Goal: Communication & Community: Answer question/provide support

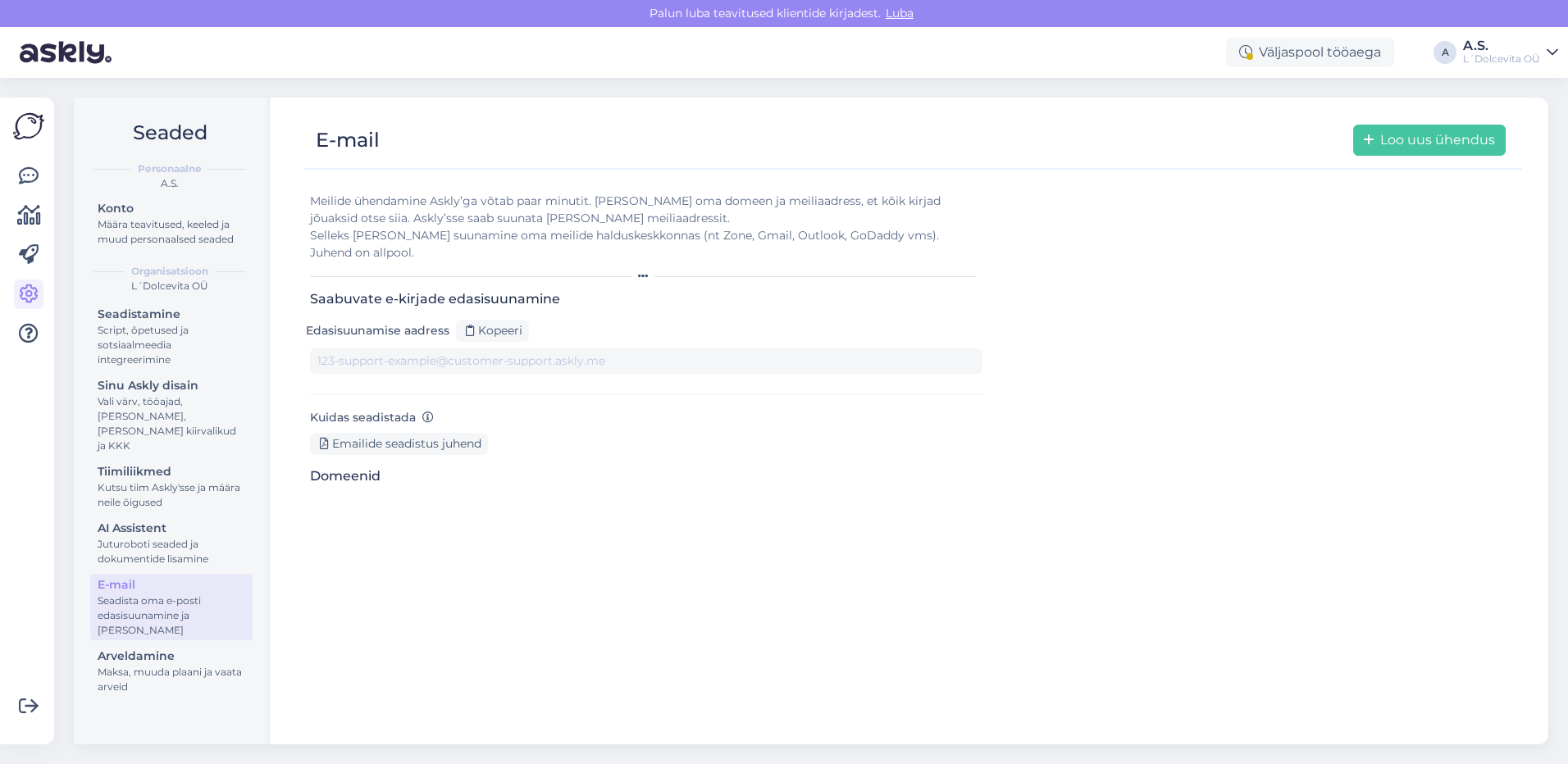
type input "[DOMAIN_NAME][EMAIL_ADDRESS][DOMAIN_NAME]"
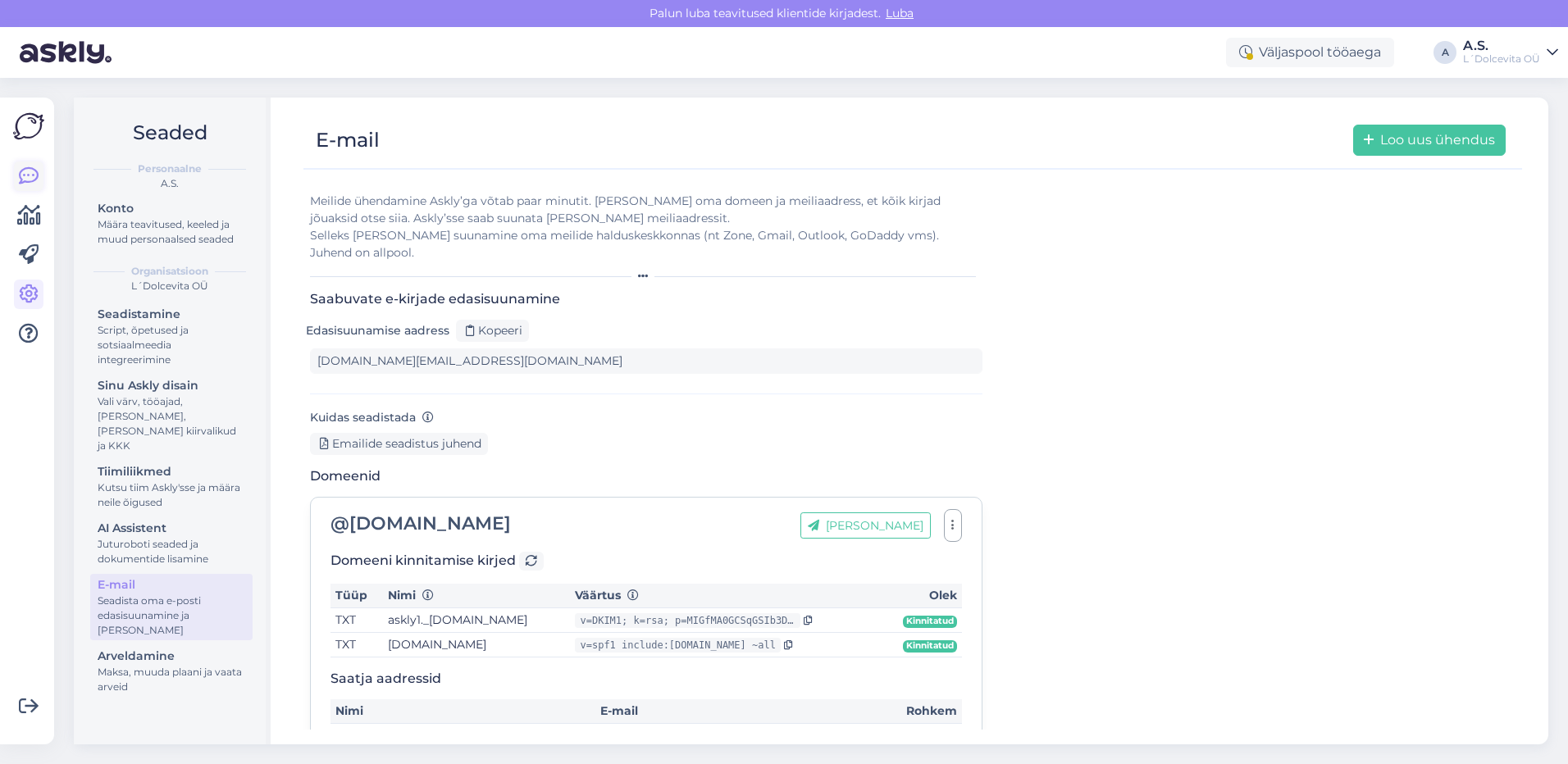
click at [23, 178] on icon at bounding box center [28, 176] width 20 height 20
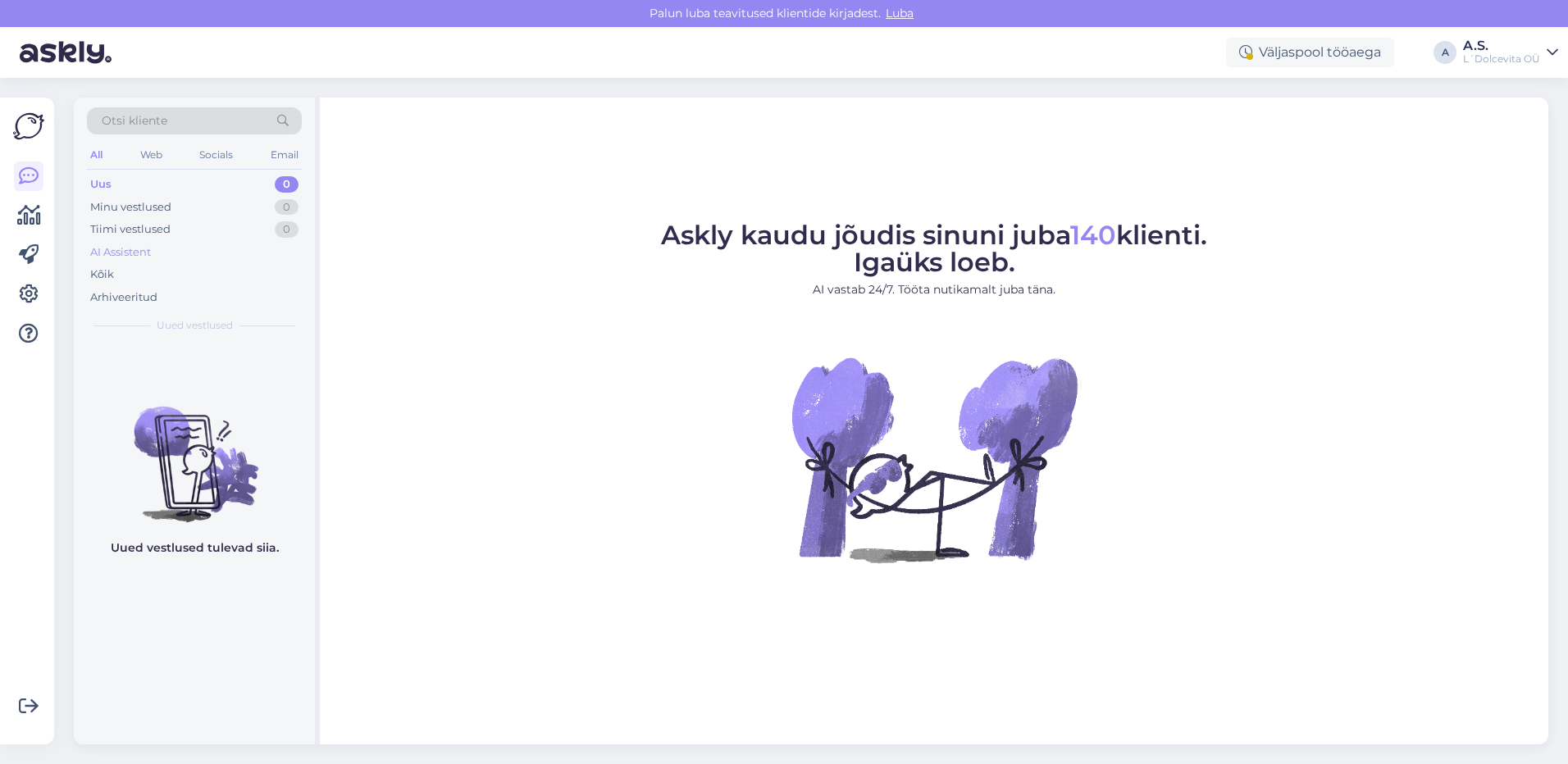
click at [105, 251] on div "AI Assistent" at bounding box center [120, 253] width 60 height 17
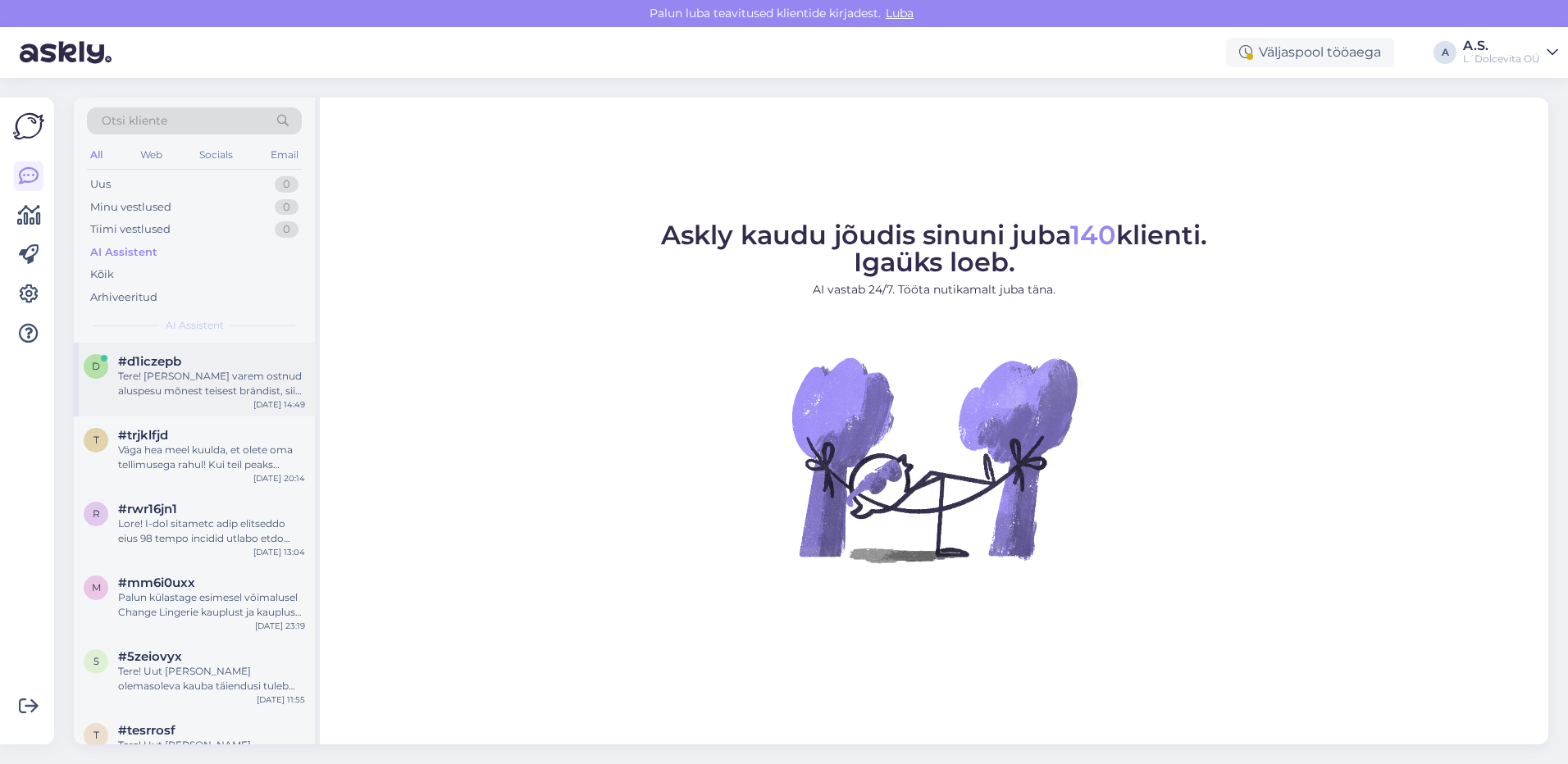
click at [169, 375] on div "Tere! [PERSON_NAME] varem ostnud aluspesu mõnest teisest brändist, siis Change …" at bounding box center [211, 384] width 187 height 30
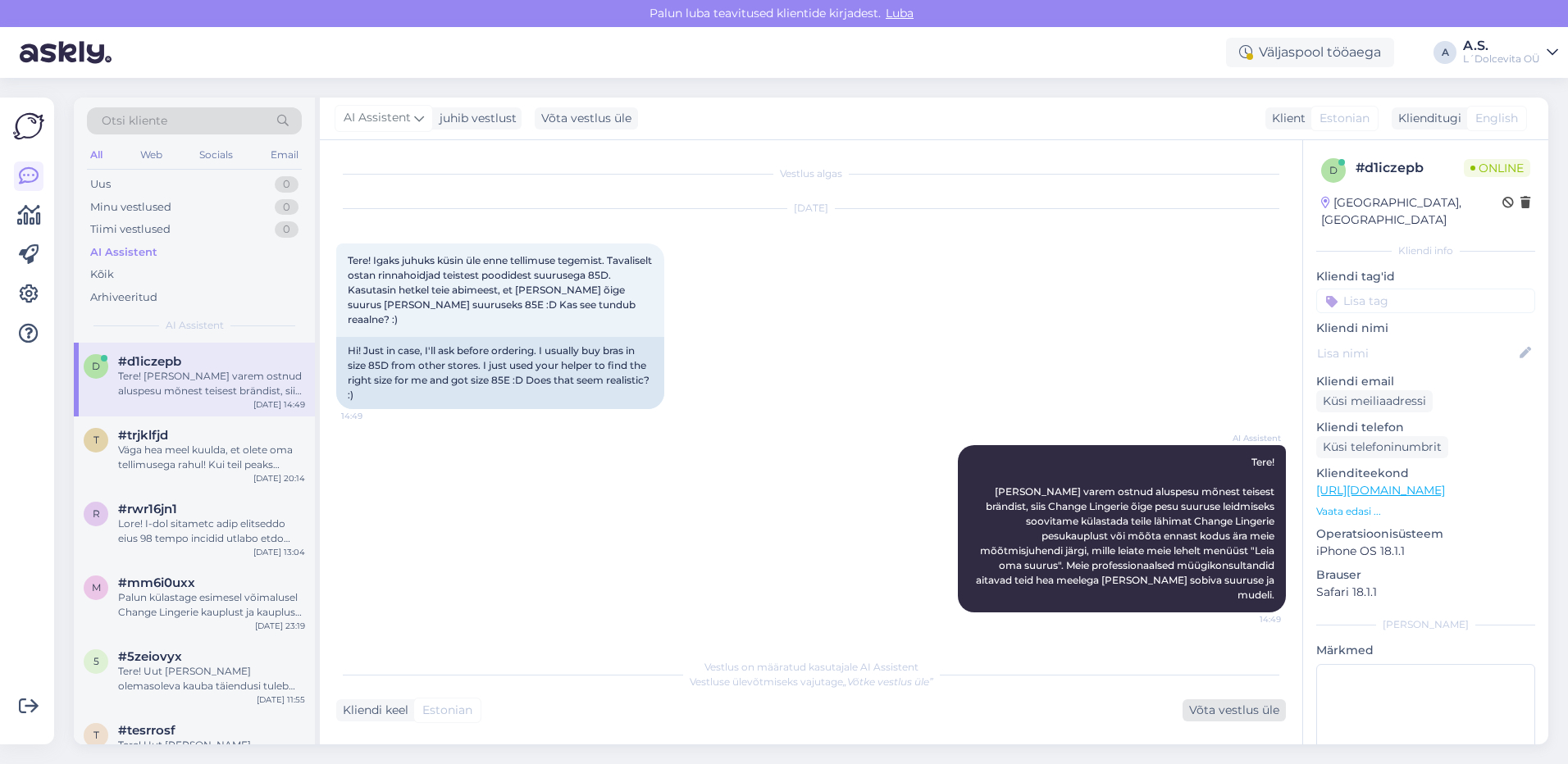
click at [1267, 720] on div "Võta vestlus üle" at bounding box center [1233, 710] width 103 height 22
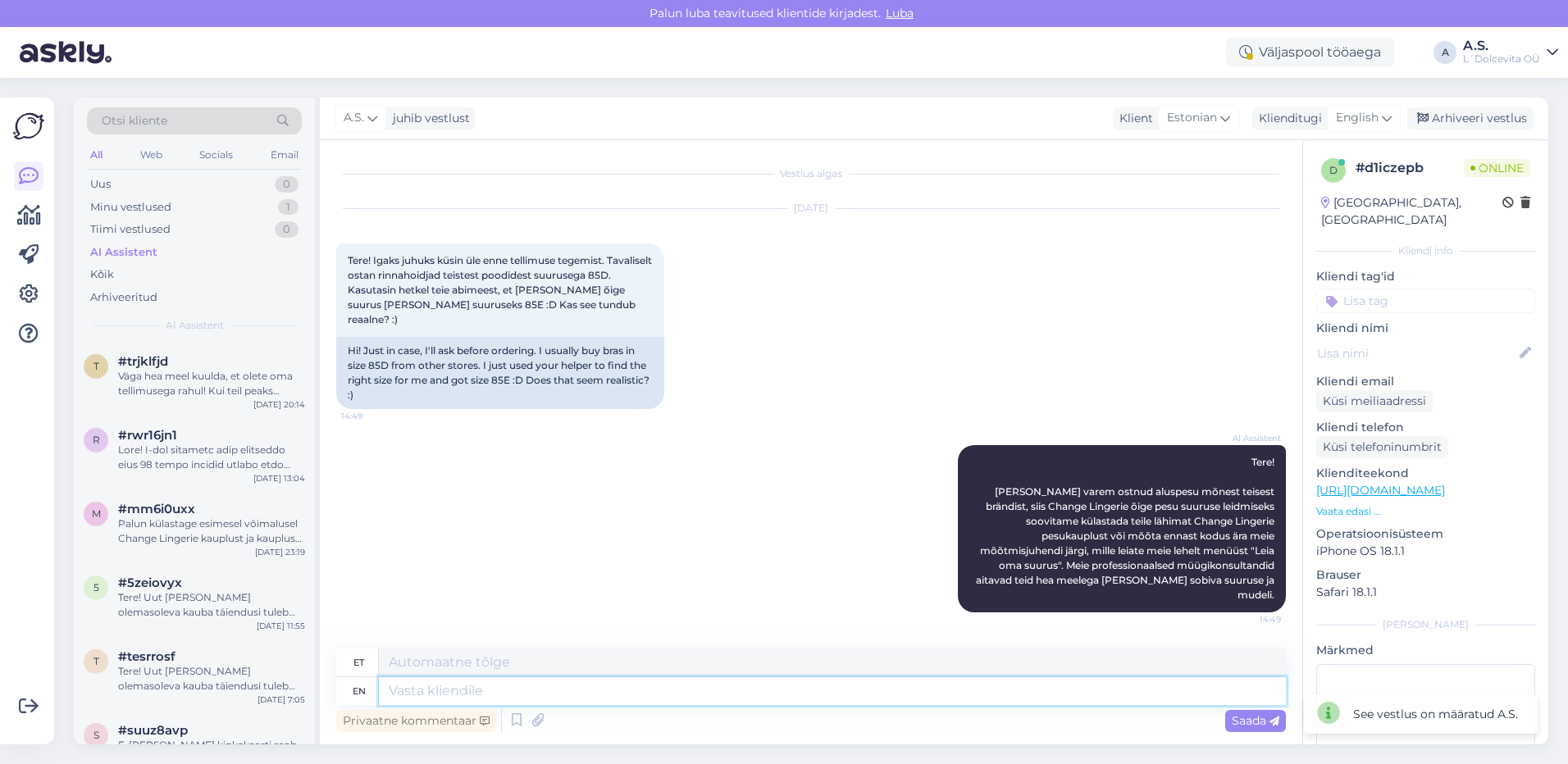
click at [627, 688] on textarea at bounding box center [831, 691] width 907 height 28
type textarea "Jah,"
type textarea "Jah, on"
type textarea "Jah, peal"
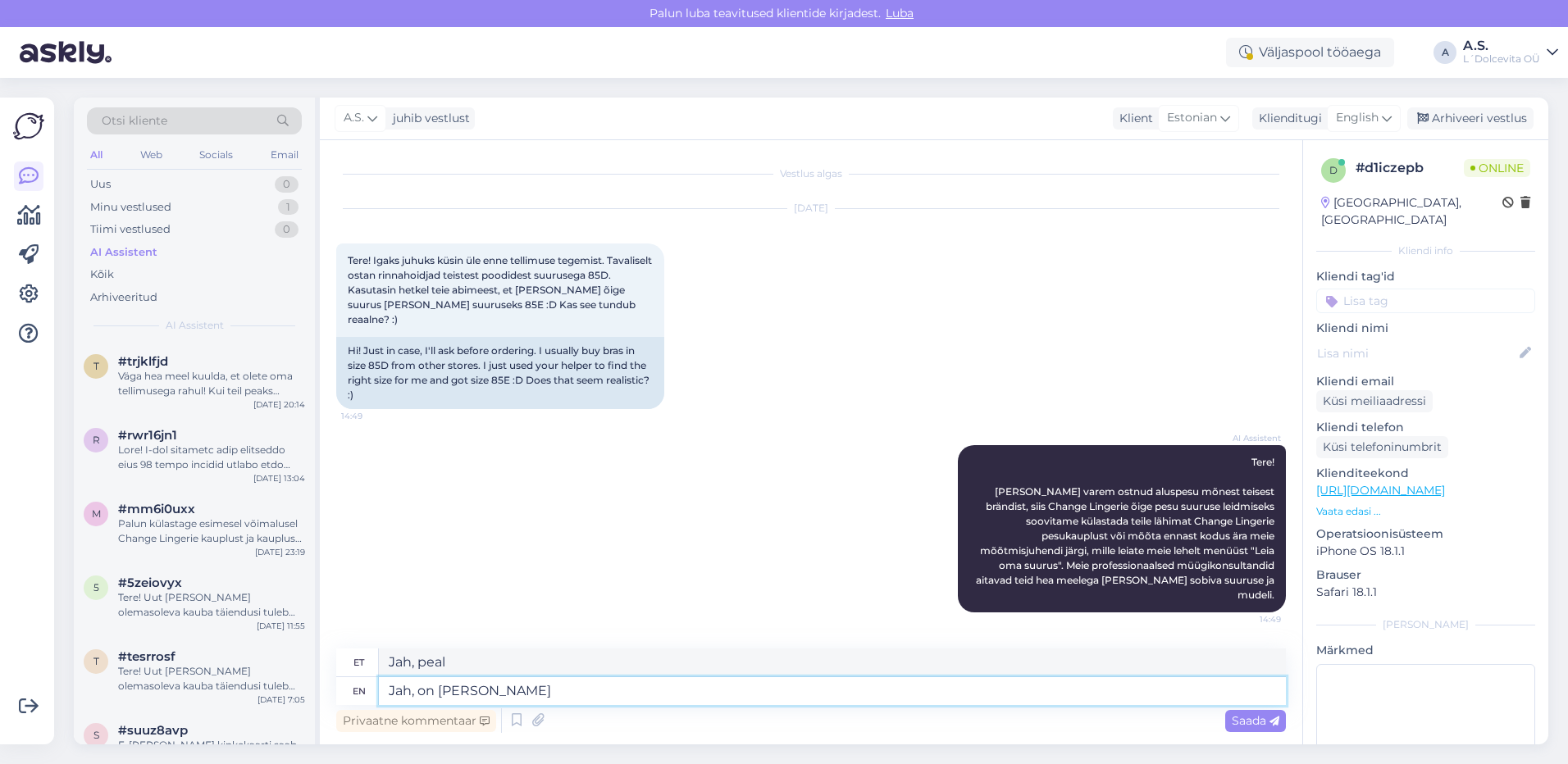
type textarea "Jah, on [PERSON_NAME]"
type textarea "[DEMOGRAPHIC_DATA], on [PERSON_NAME] reaalne,"
type textarea "[DEMOGRAPHIC_DATA], on [PERSON_NAME] reaalne, meil"
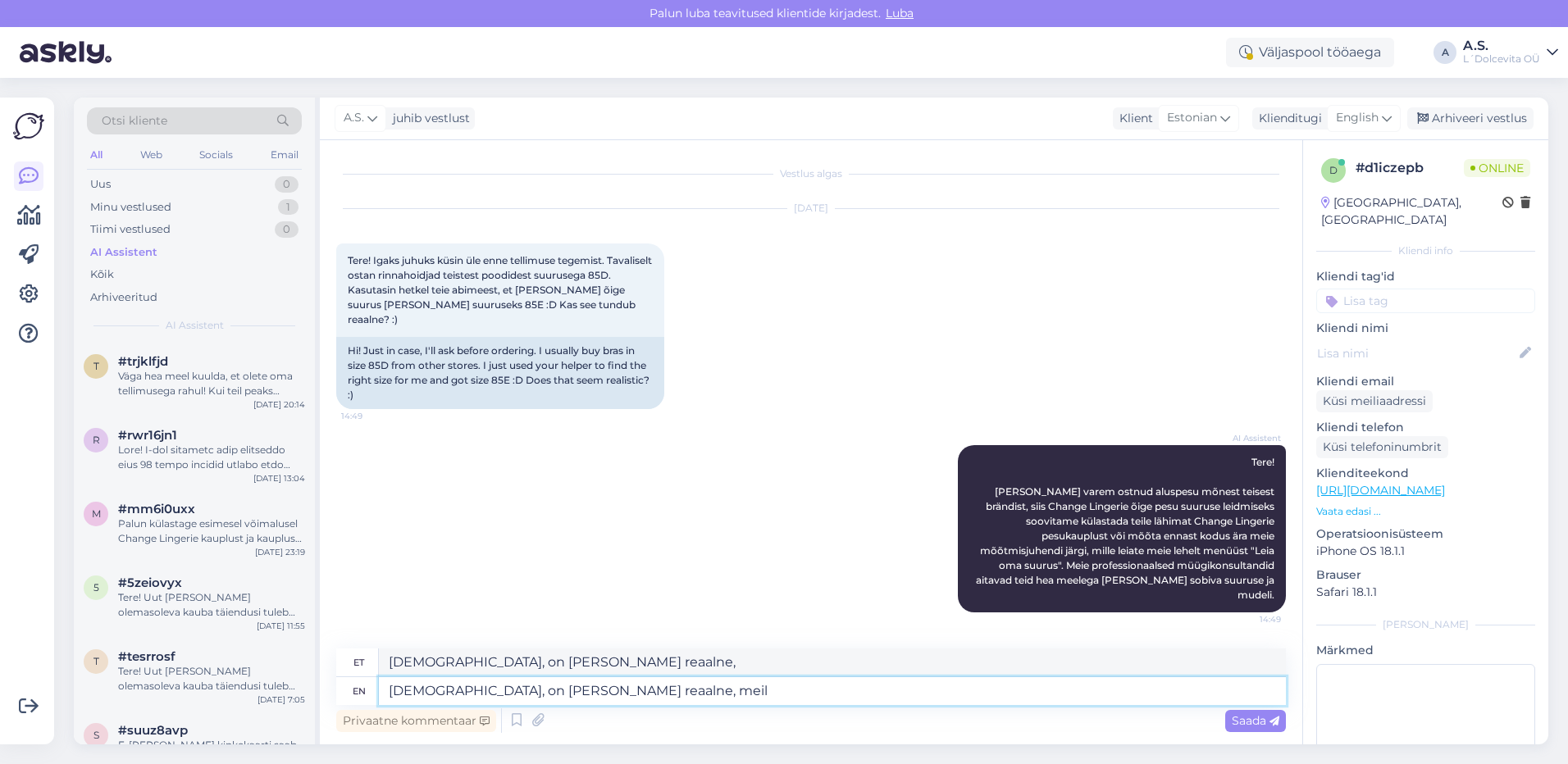
type textarea "[DEMOGRAPHIC_DATA], on [PERSON_NAME] reaalne, meil"
type textarea "[DEMOGRAPHIC_DATA], on [PERSON_NAME] reaalne, meil on"
type textarea "[DEMOGRAPHIC_DATA], on [PERSON_NAME] reaalne, meil"
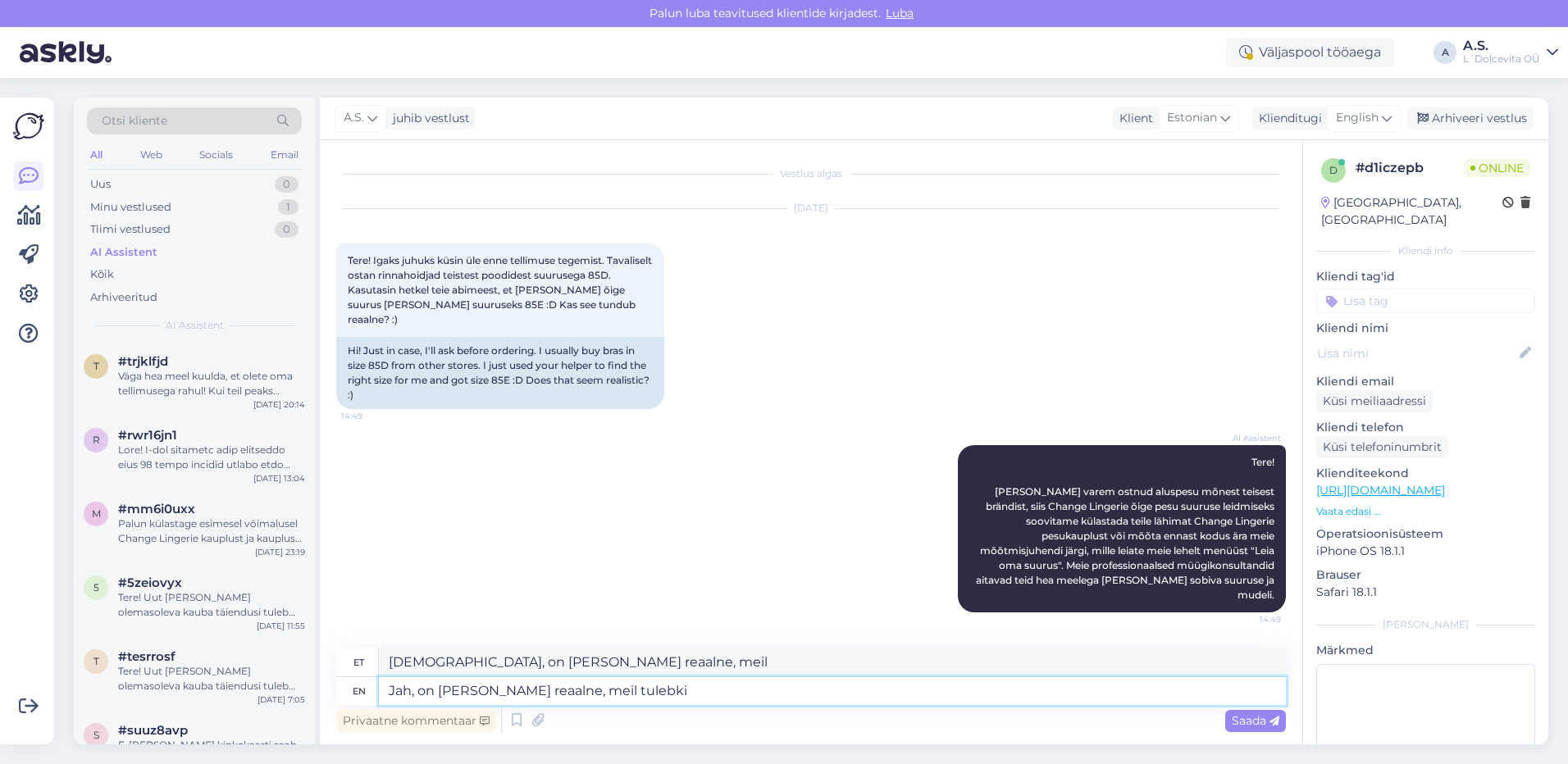
type textarea "Jah, on [PERSON_NAME] reaalne, meil tulebki"
type textarea "Jah, on [PERSON_NAME] reaalne, meil tulebki mitu k"
type textarea "Jah, on [PERSON_NAME] reaalne, meil tulebki mitu"
type textarea "Jah, on [PERSON_NAME] reaalne, meil tulebki mitu korvisuurust"
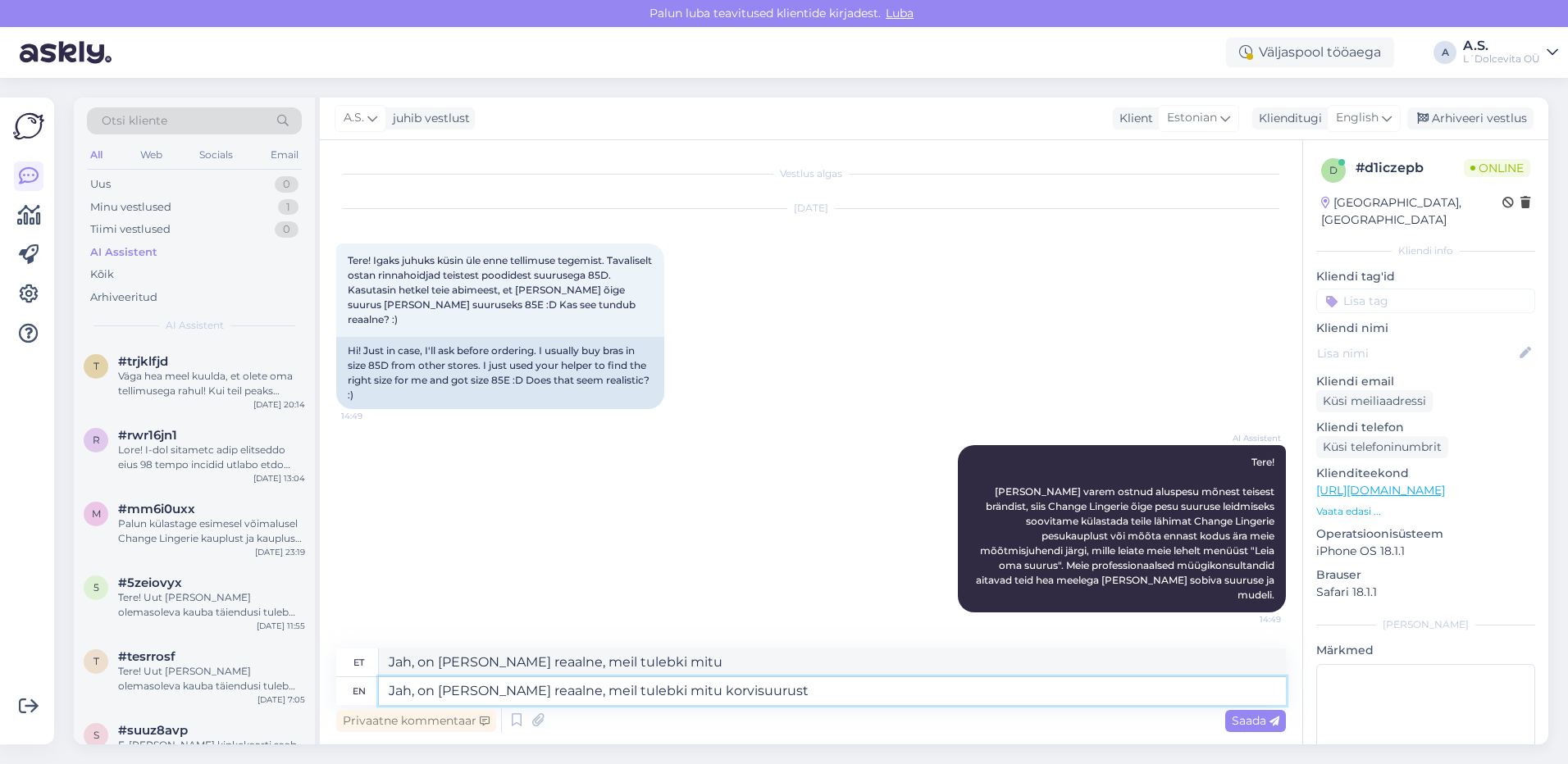
type textarea "Jah, on [PERSON_NAME] reaalne, meil tuleb mitu korvisuurust"
type textarea "Jah, on [PERSON_NAME] reaalne, meil tulebki mitu korvisuurust edasi"
type textarea "Jah, on [PERSON_NAME] reaalne, meil tuleb mitu korvisuurust edasi"
type textarea "Jah, on [PERSON_NAME] reaalne, meil tulebki mitu korvisuurust edasi [PERSON_NAM…"
type textarea "Jah, on [PERSON_NAME] reaalne, meil tuleb mitu korvisuurust edasi [PERSON_NAME]"
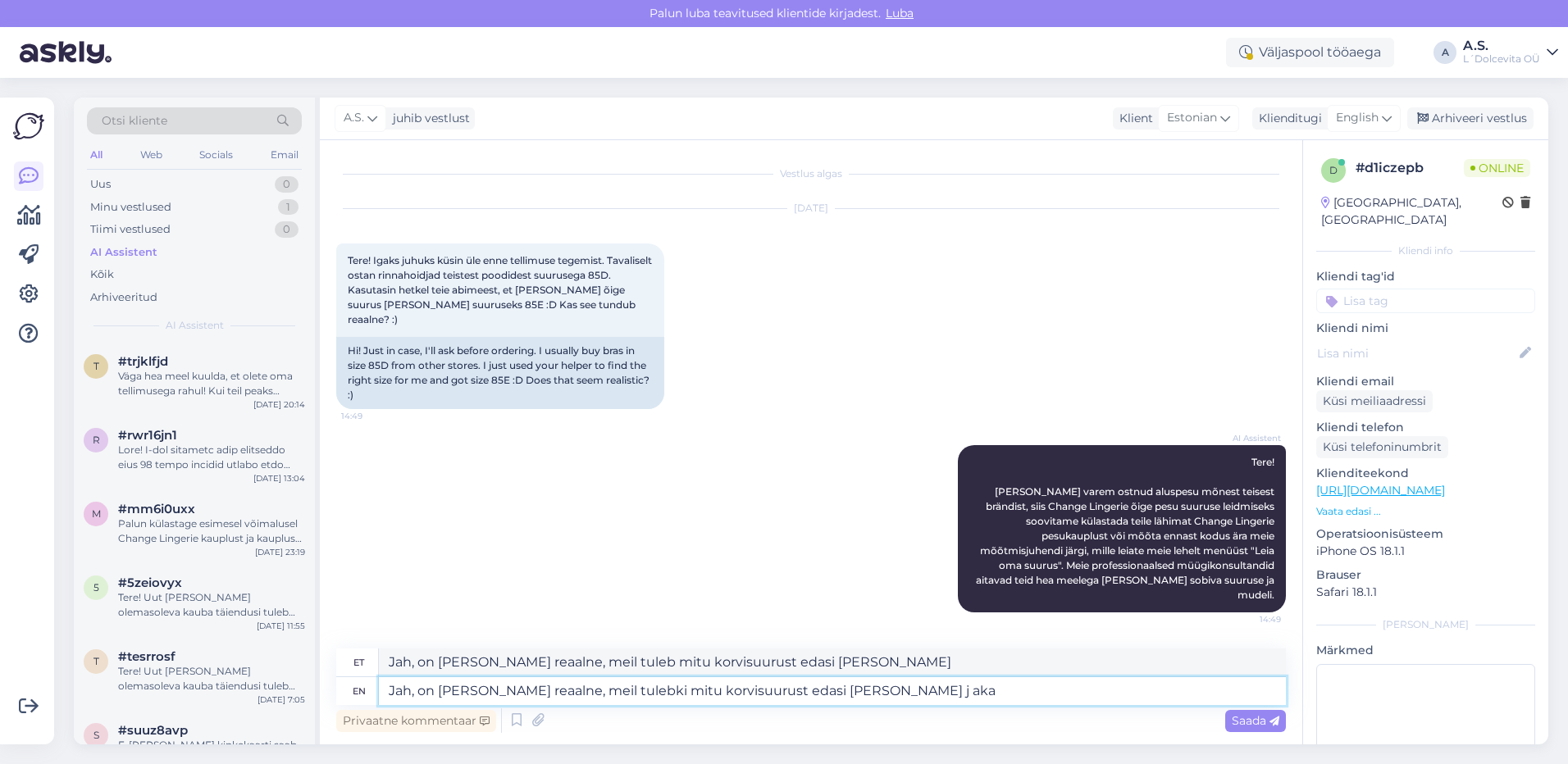
type textarea "Jah, on [PERSON_NAME] reaalne, meil tulebki mitu korvisuurust edasi [PERSON_NAM…"
type textarea "Jah, on [PERSON_NAME] reaalne, meil tuleb mitu korvisuurust edasi [PERSON_NAME]…"
type textarea "Jah, on [PERSON_NAME] reaalne, meil tulebki mitu korvisuurust edasi [PERSON_NAM…"
type textarea "Jah, on [PERSON_NAME] reaalne, meil tuleb mitu korvisuurust edasi [PERSON_NAME]…"
type textarea "Jah, on [PERSON_NAME] reaalne, meil tulebki mitu korvisuurust edasi [PERSON_NAM…"
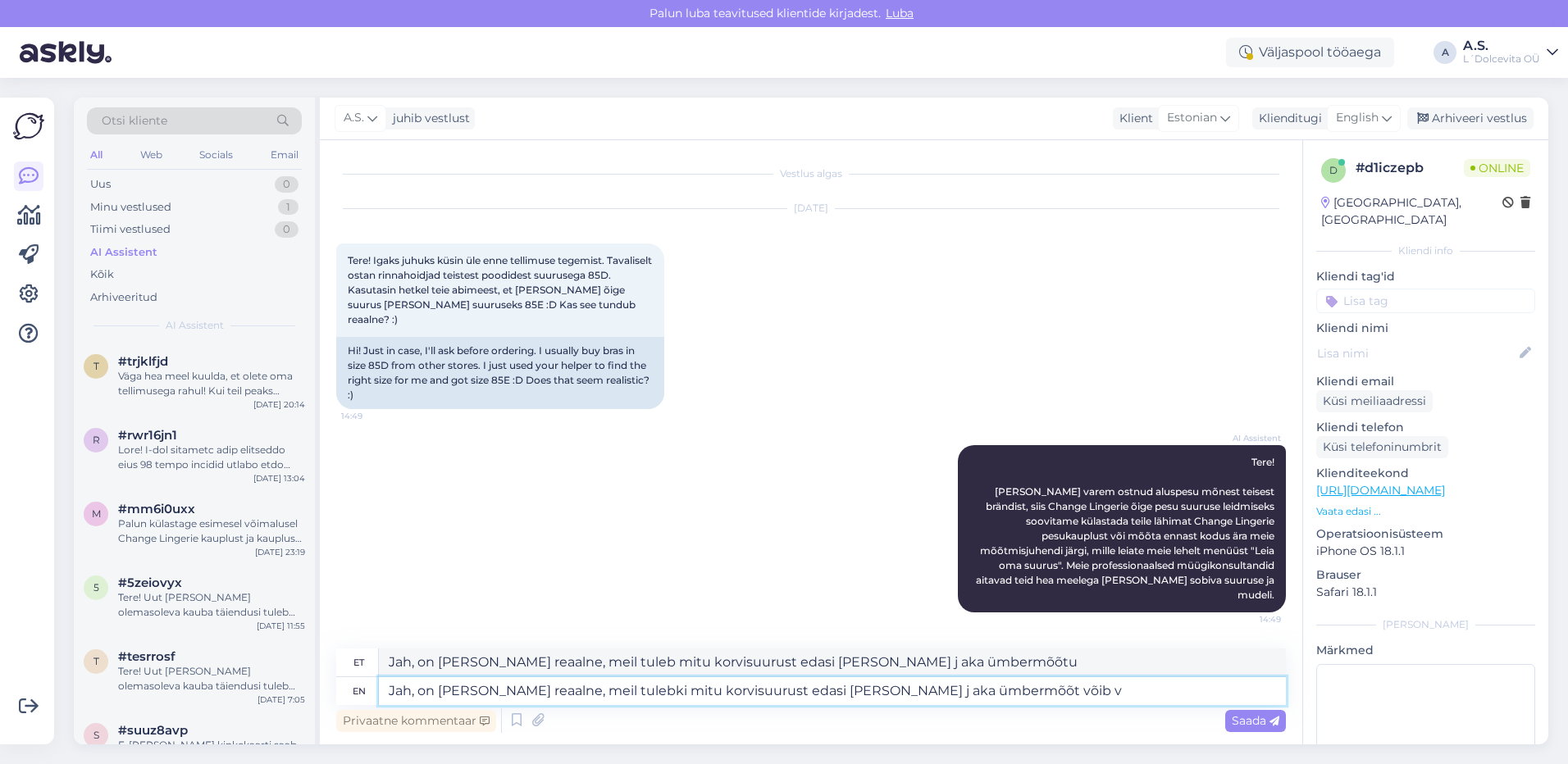
type textarea "Jah, on [PERSON_NAME] reaalne, meil tuleb mitu korvisuurust edasi [PERSON_NAME]…"
type textarea "Jah, on [PERSON_NAME] reaalne, meil tulebki mitu korvisuurust edasi [PERSON_NAM…"
type textarea "Jah, on [PERSON_NAME] reaalne, meil tuleb mitu korvisuurust edasi [PERSON_NAME]…"
type textarea "Jah, on [PERSON_NAME] reaalne, meil tulebki mitu korvisuurust edasi [PERSON_NAM…"
type textarea "Jah, on [PERSON_NAME] reaalne, meil tuleb mitu korvisuurust edasi [PERSON_NAME]…"
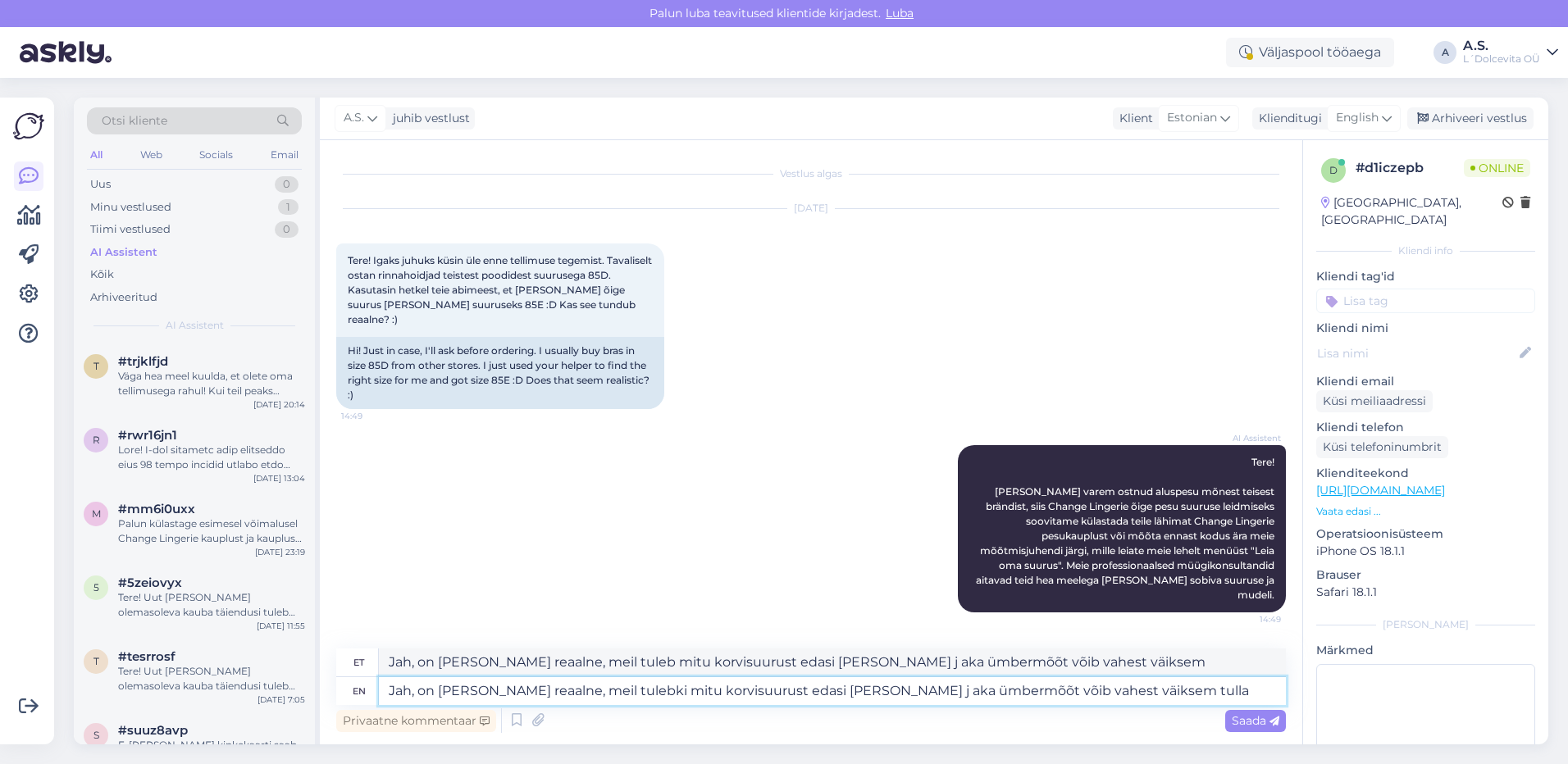
type textarea "Jah, on [PERSON_NAME] reaalne, meil tulebki mitu korvisuurust edasi [PERSON_NAM…"
type textarea "Jah, on [PERSON_NAME] reaalne, meil tuleb mitu korvisuurust edasi [PERSON_NAME]…"
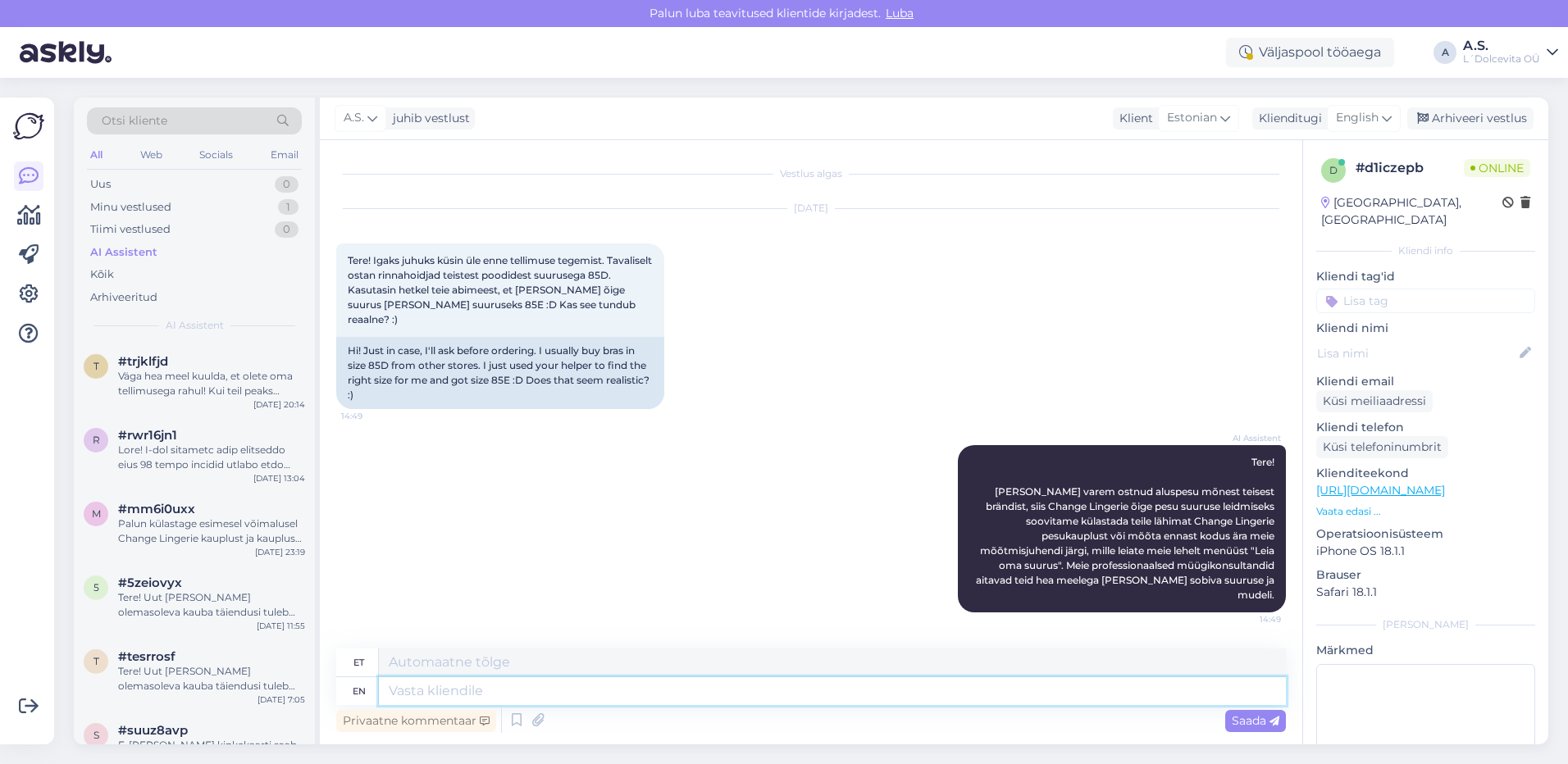
scroll to position [95, 0]
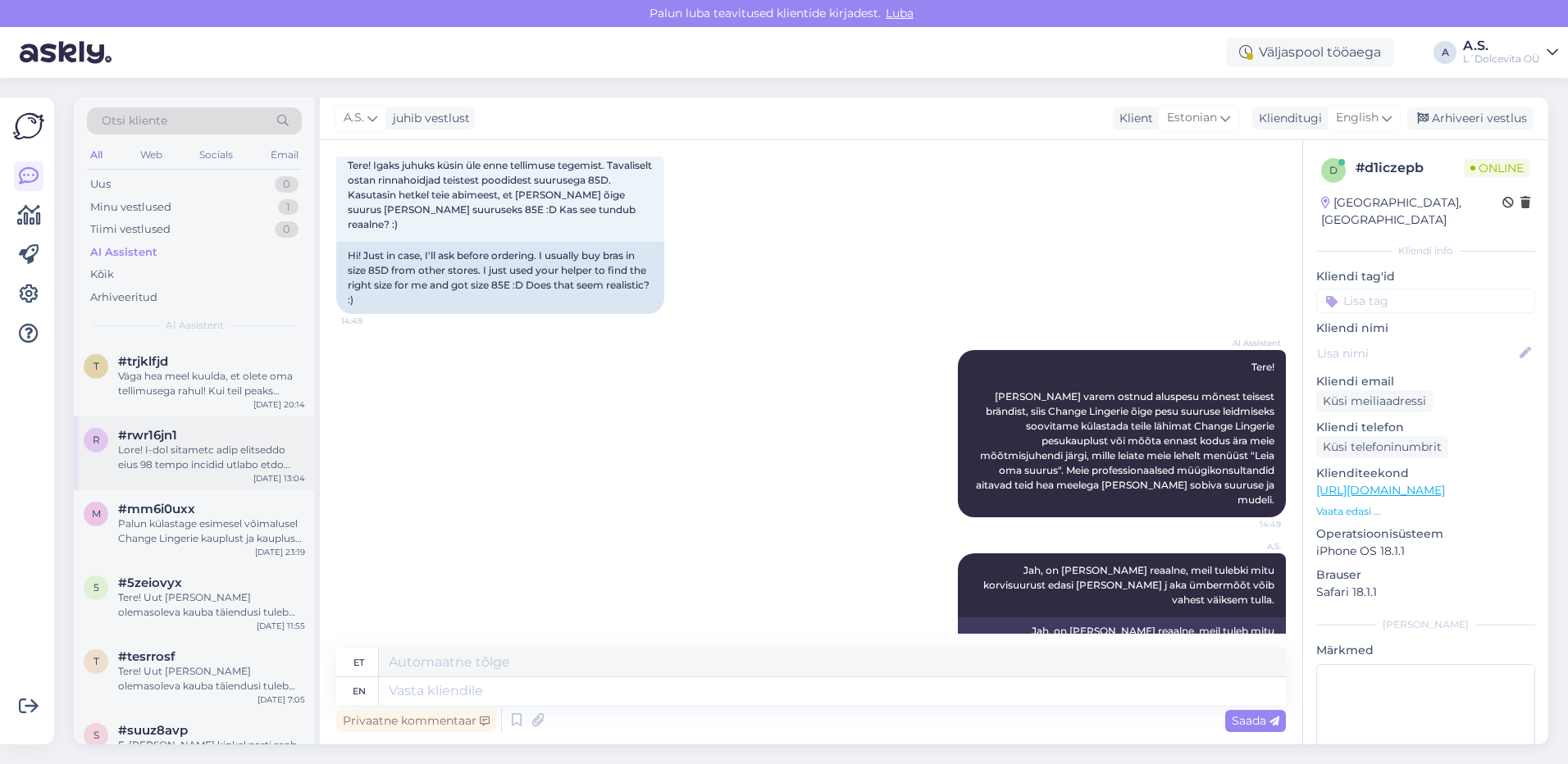
click at [198, 454] on div at bounding box center [211, 457] width 187 height 30
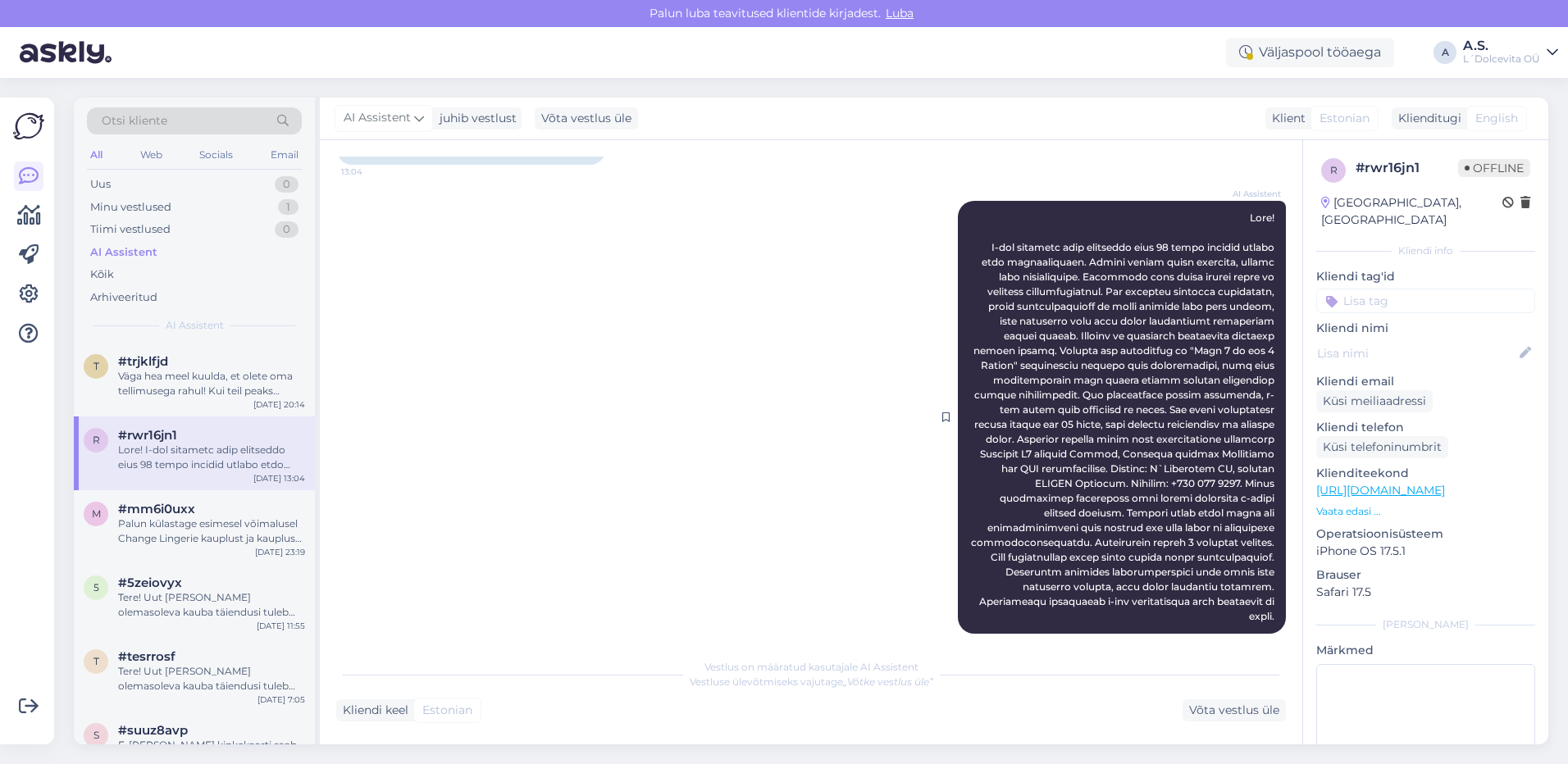
scroll to position [142, 0]
click at [199, 529] on div "Palun külastage esimesel võimalusel Change Lingerie kauplust ja kaupluse juhata…" at bounding box center [211, 531] width 187 height 30
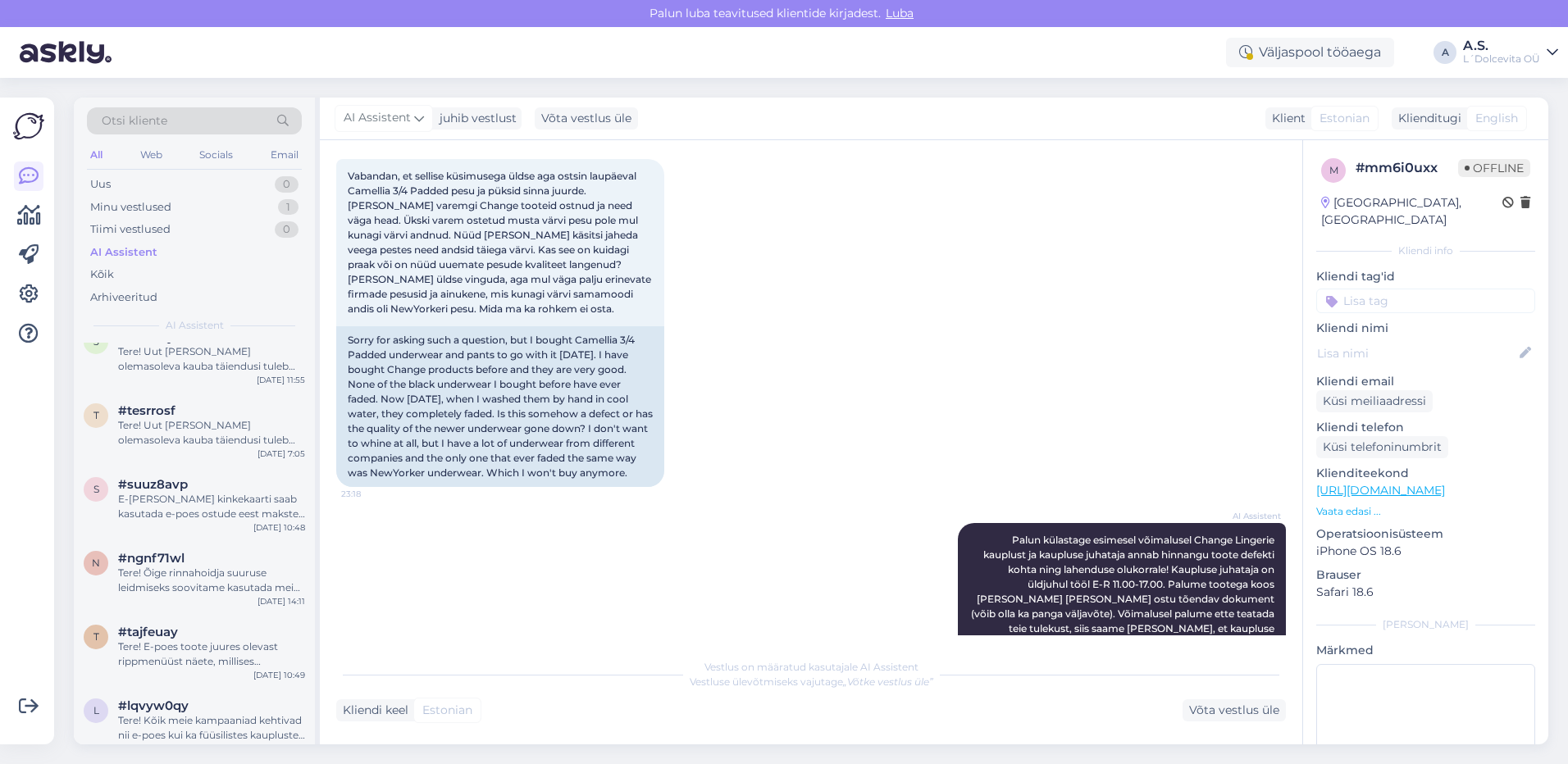
scroll to position [341, 0]
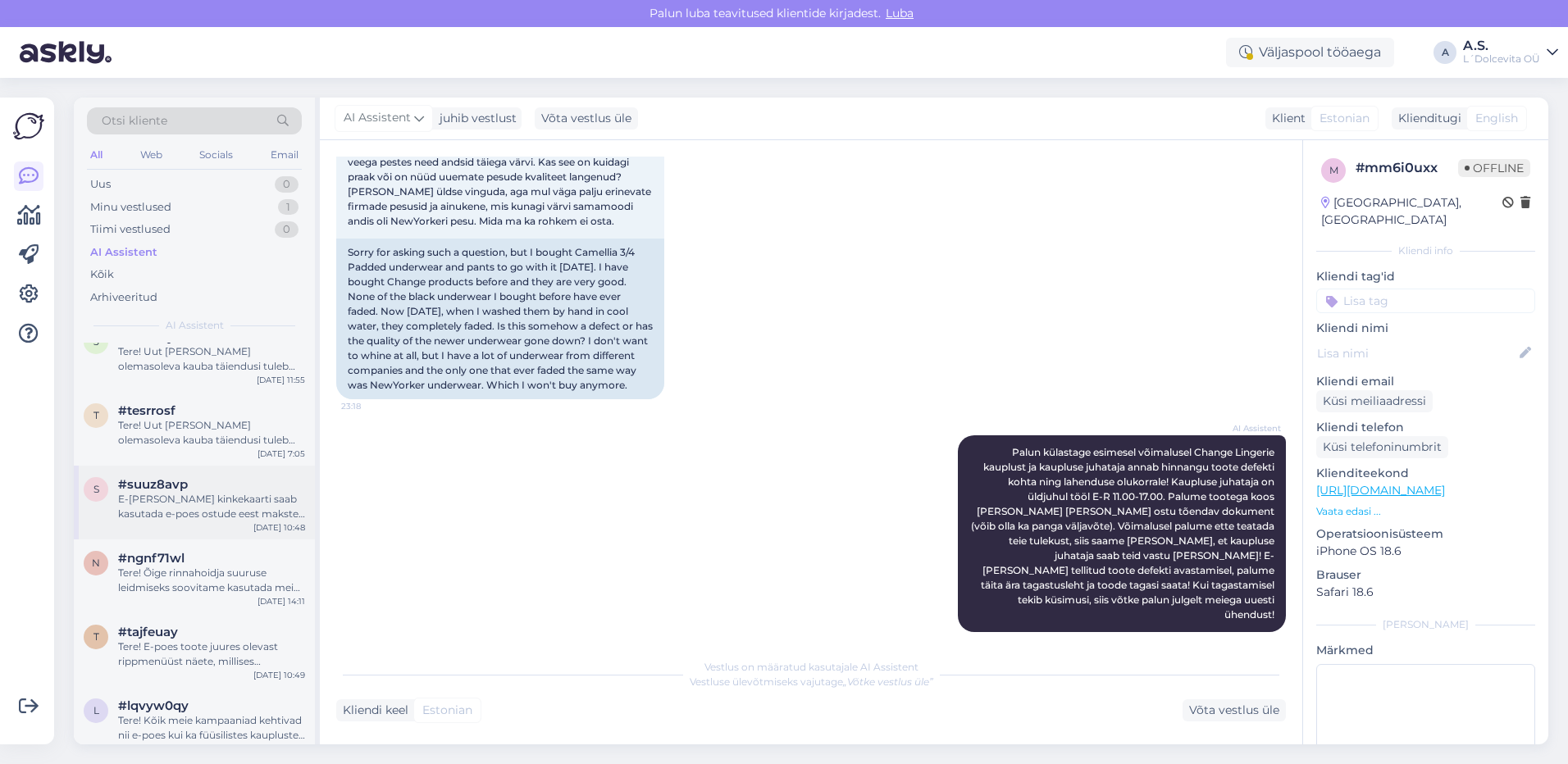
click at [192, 508] on div "E-[PERSON_NAME] kinkekaarti saab kasutada e-poes ostude eest makstes [PERSON_NA…" at bounding box center [211, 507] width 187 height 30
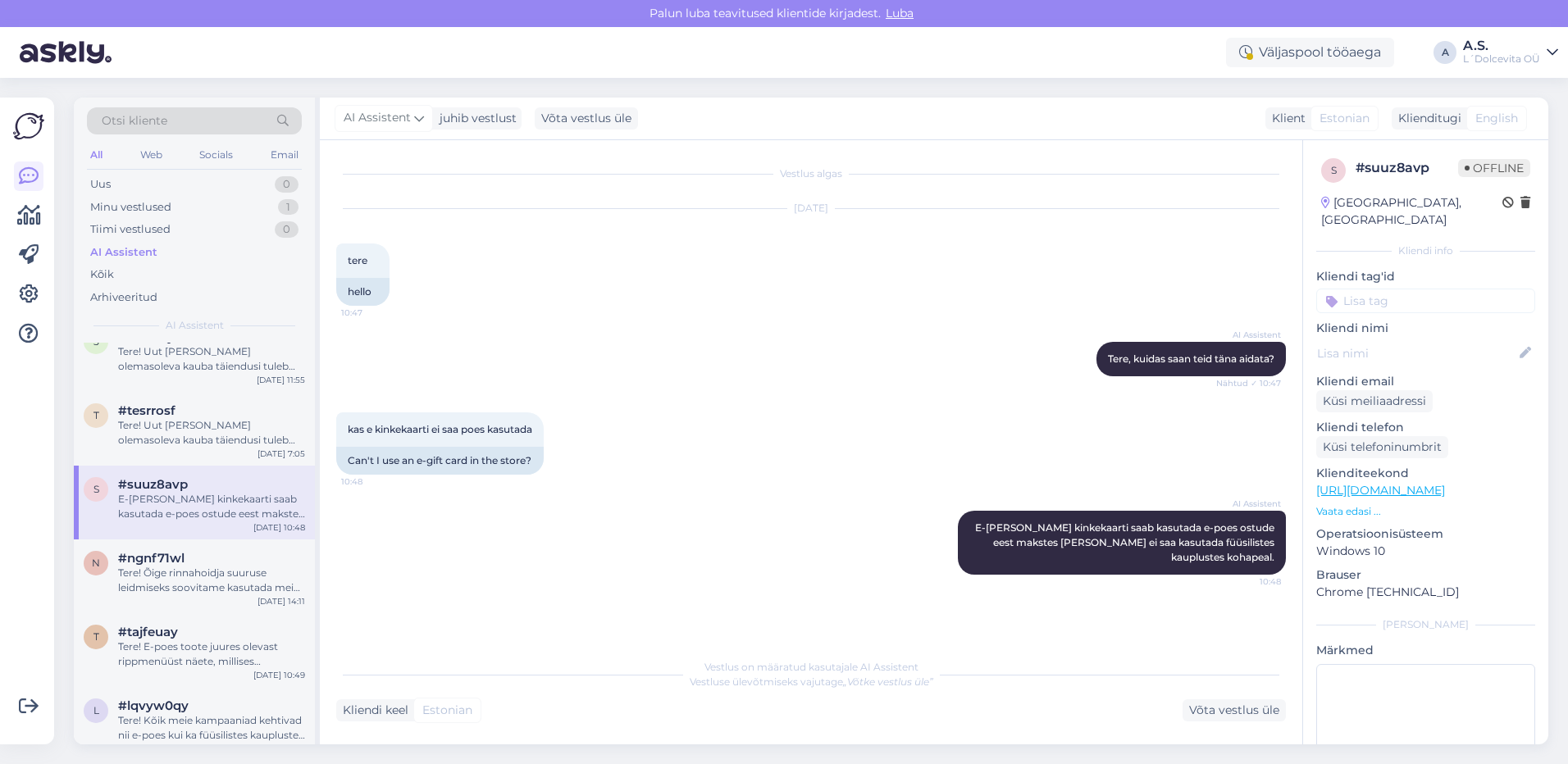
scroll to position [410, 0]
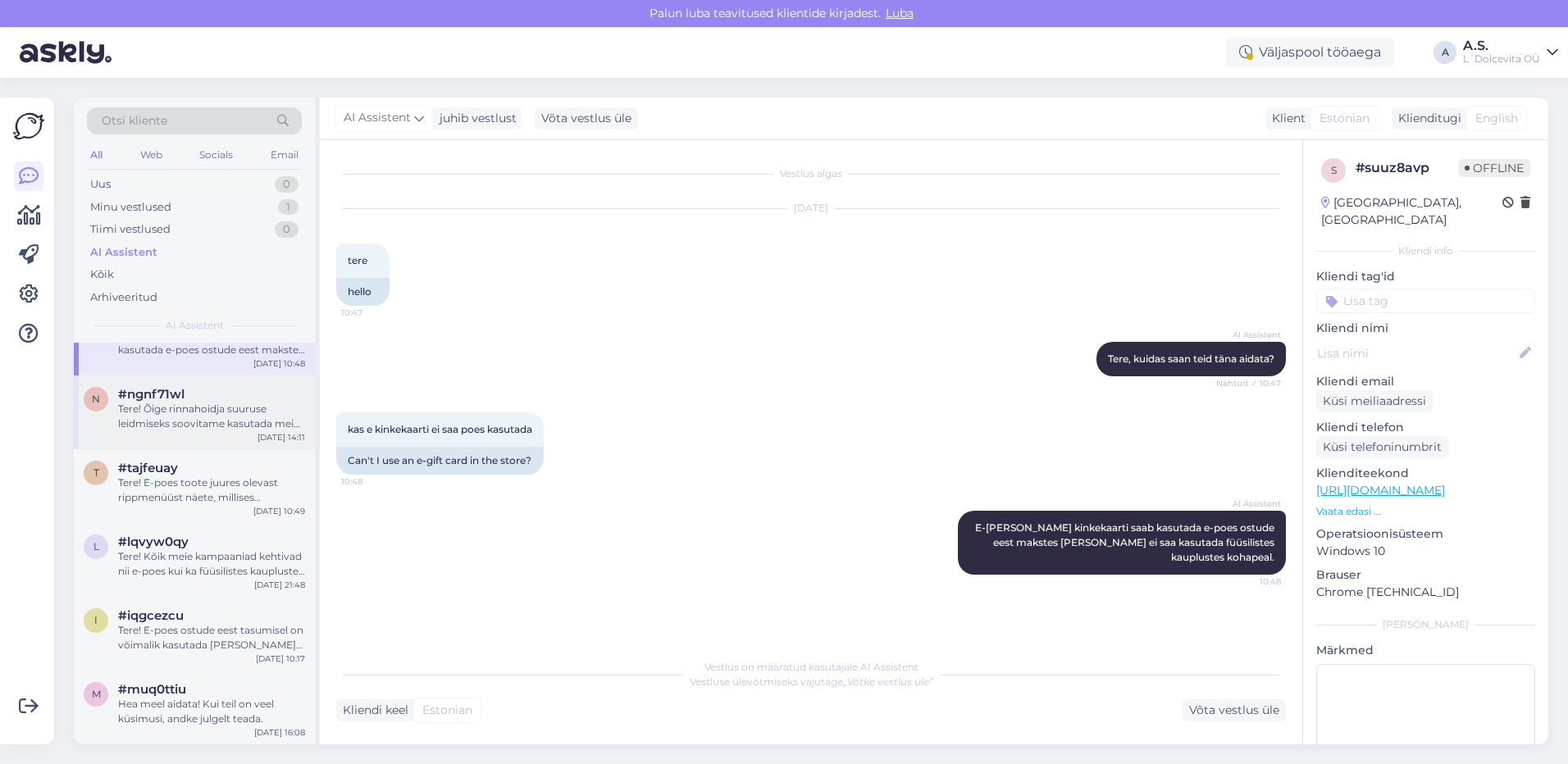
click at [197, 433] on div "n #ngnf71wl Tere! Õige rinnahoidja suuruse leidmiseks soovitame kasutada meie v…" at bounding box center [193, 412] width 241 height 73
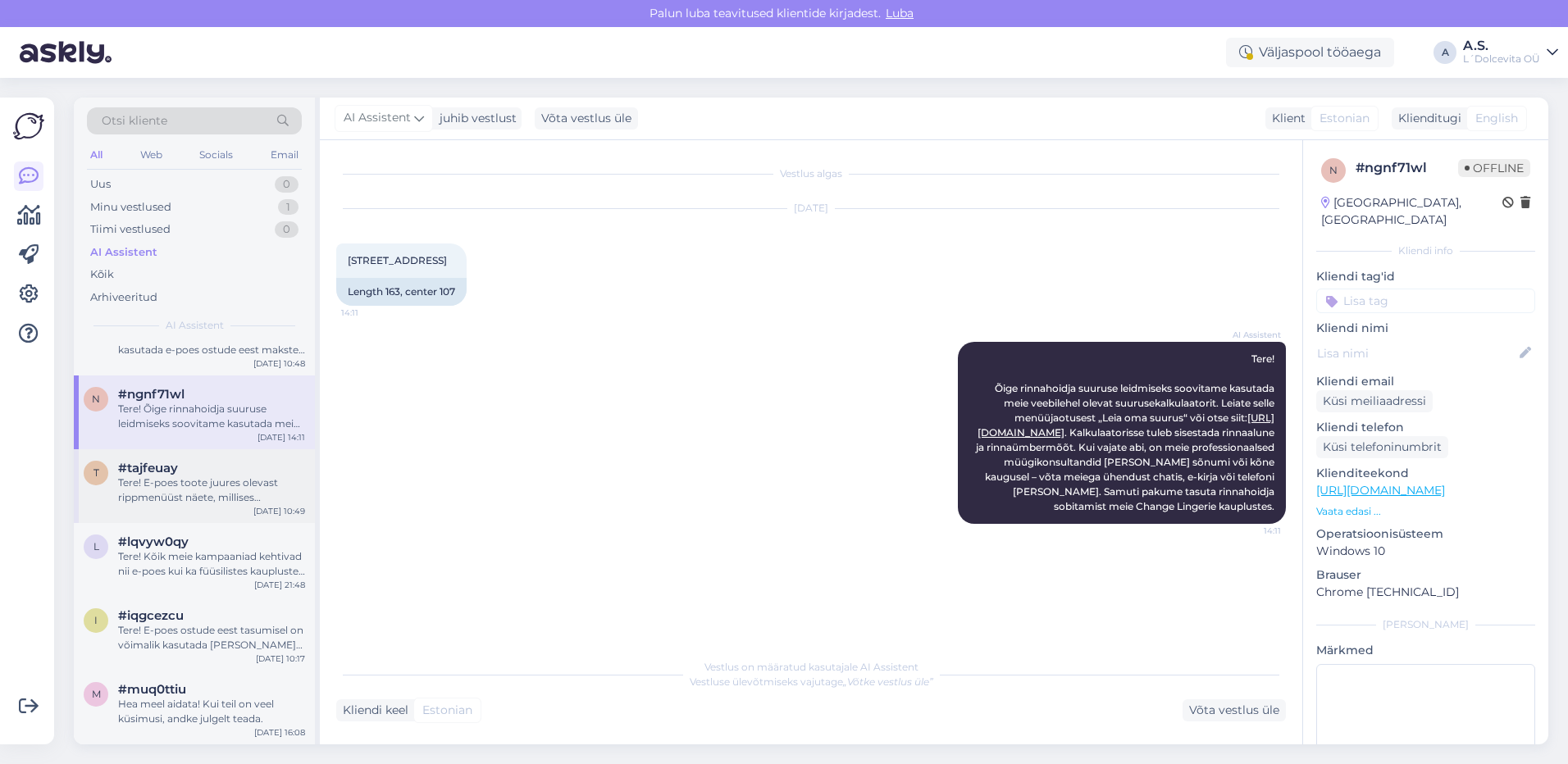
click at [205, 495] on div "Tere! E-poes toote juures olevast rippmenüüst näete, millises kaupluses soovitu…" at bounding box center [211, 490] width 187 height 30
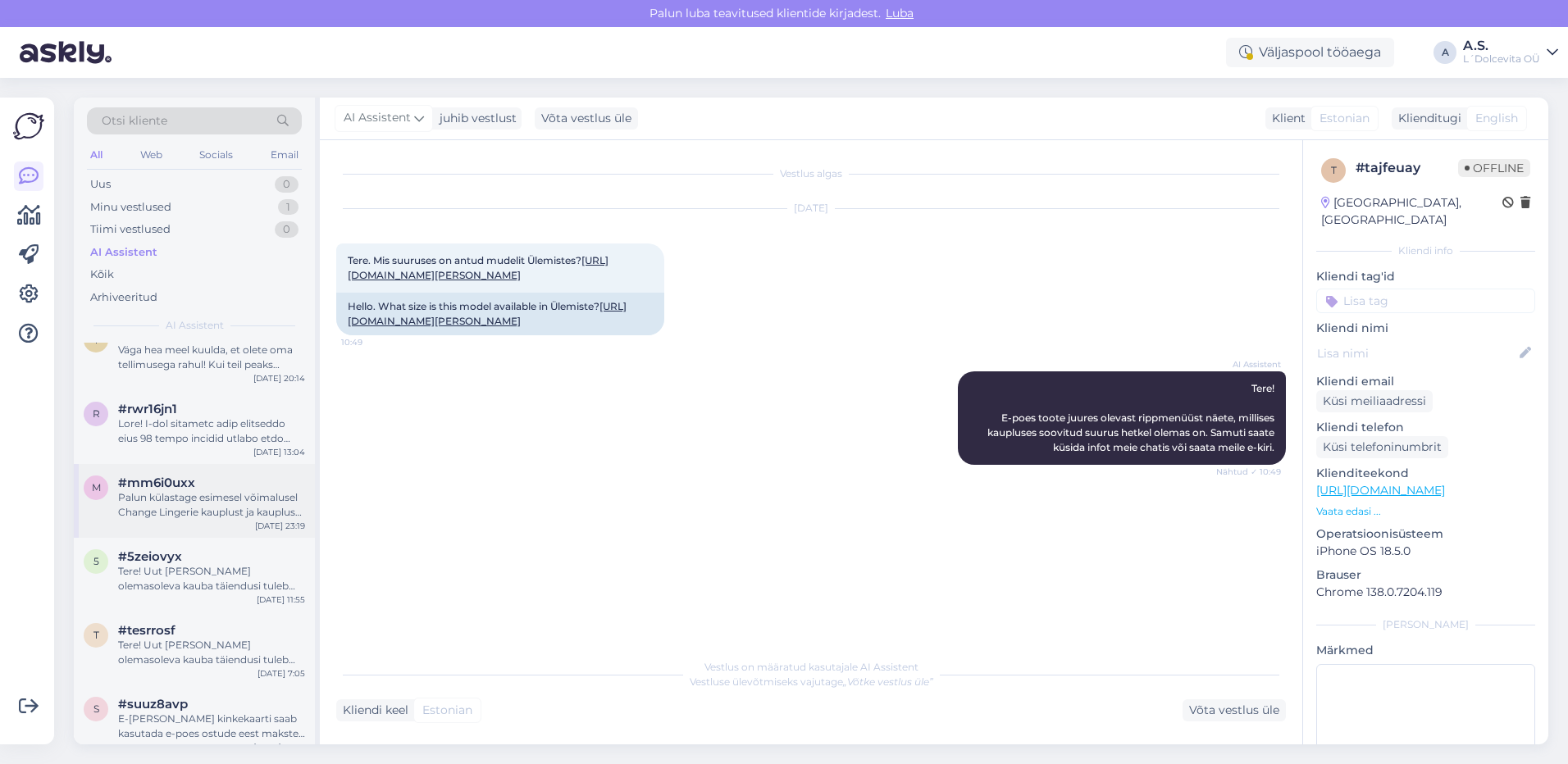
scroll to position [0, 0]
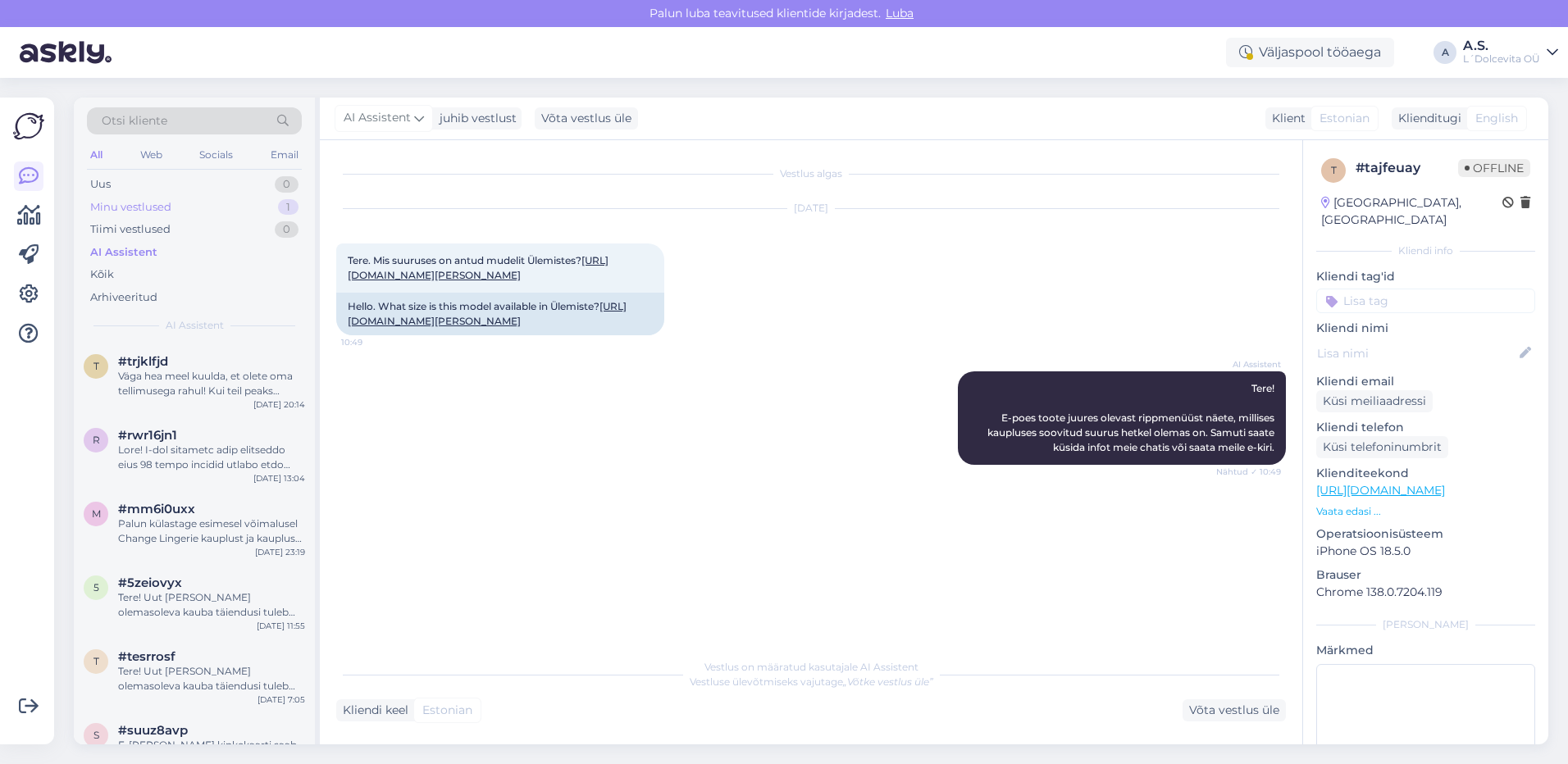
click at [153, 204] on div "Minu vestlused" at bounding box center [130, 207] width 81 height 17
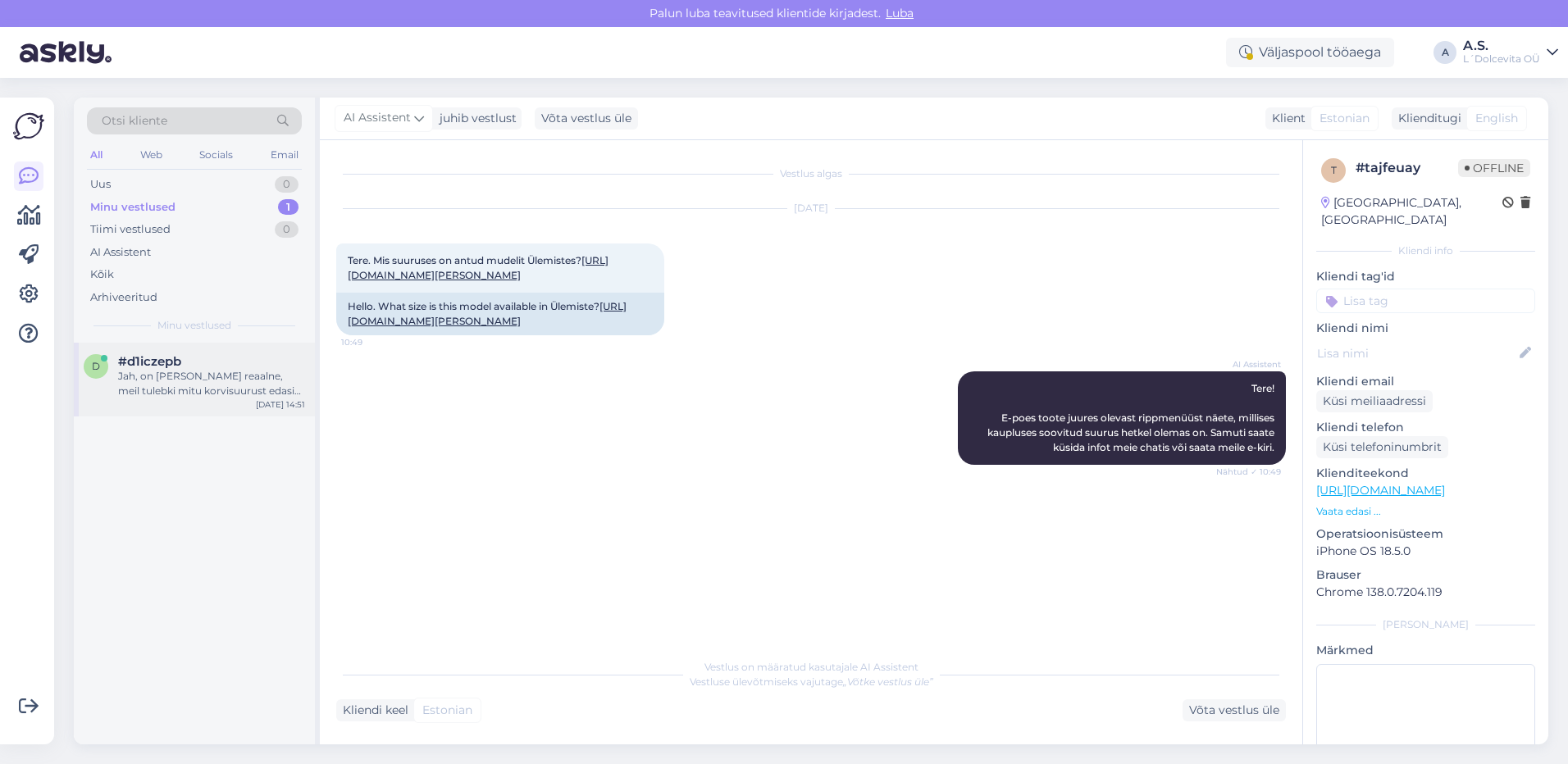
click at [159, 384] on div "Jah, on [PERSON_NAME] reaalne, meil tulebki mitu korvisuurust edasi [PERSON_NAM…" at bounding box center [211, 384] width 187 height 30
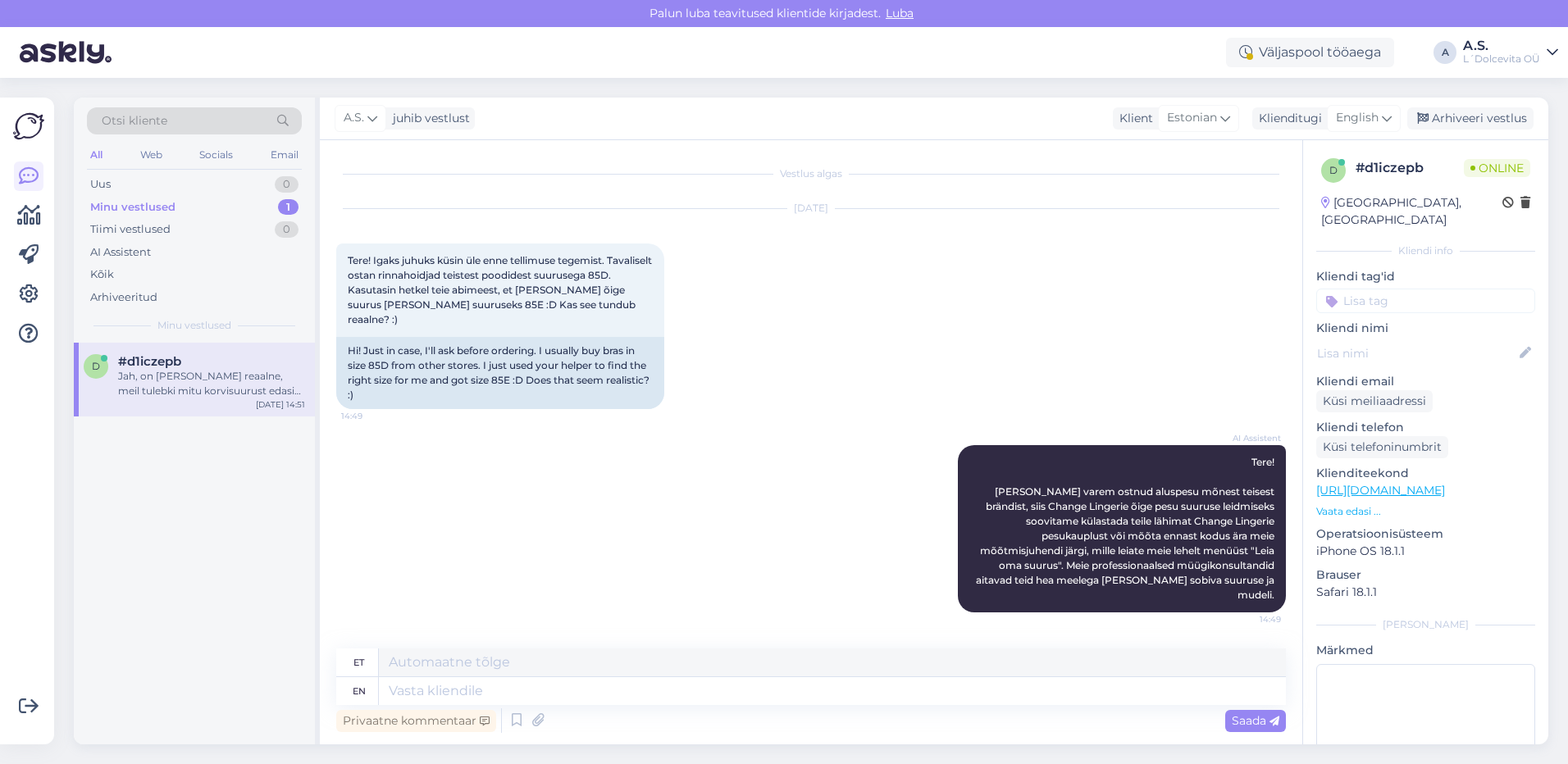
scroll to position [95, 0]
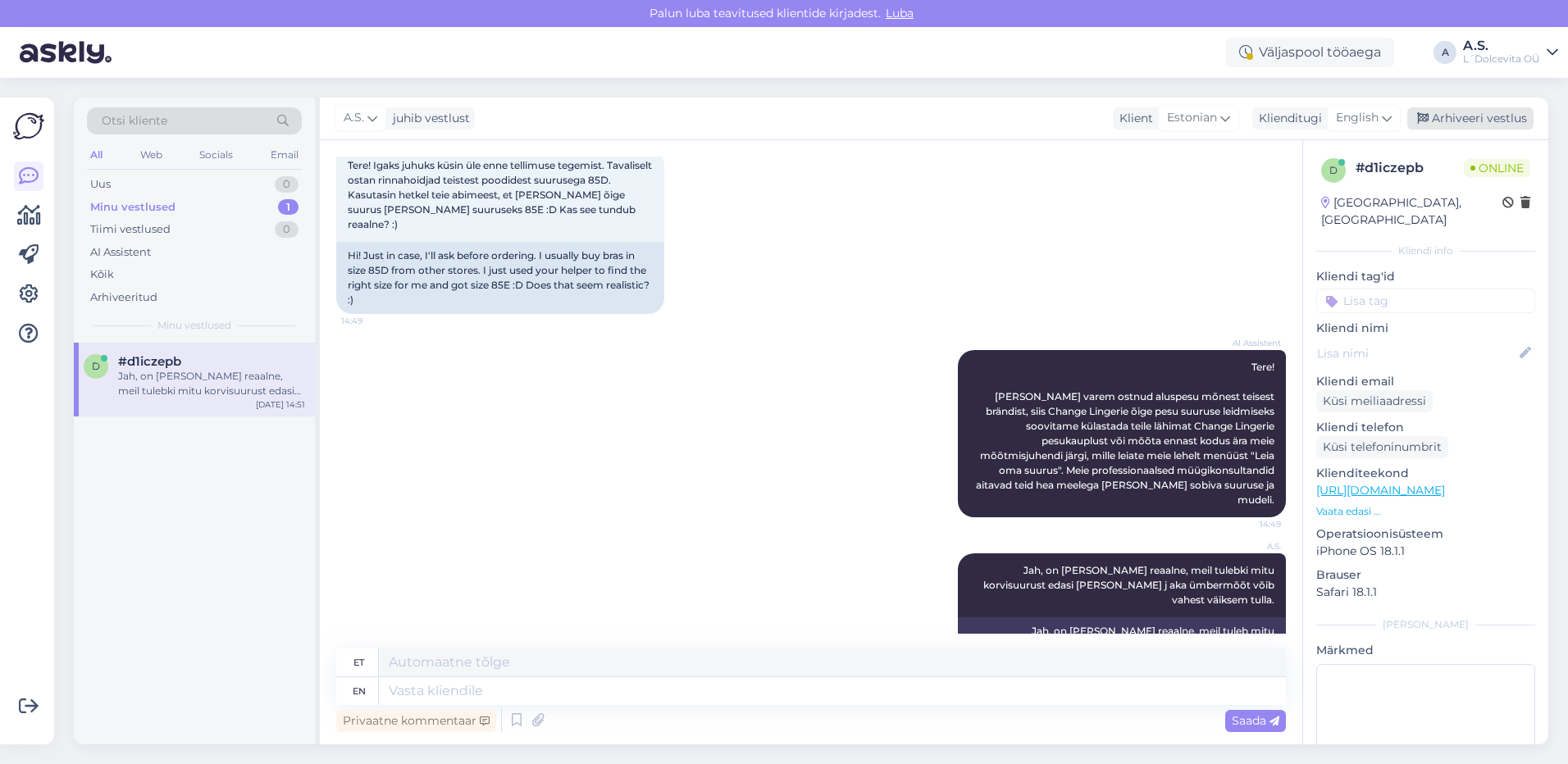
click at [1455, 121] on div "Arhiveeri vestlus" at bounding box center [1470, 118] width 126 height 22
